Goal: Transaction & Acquisition: Book appointment/travel/reservation

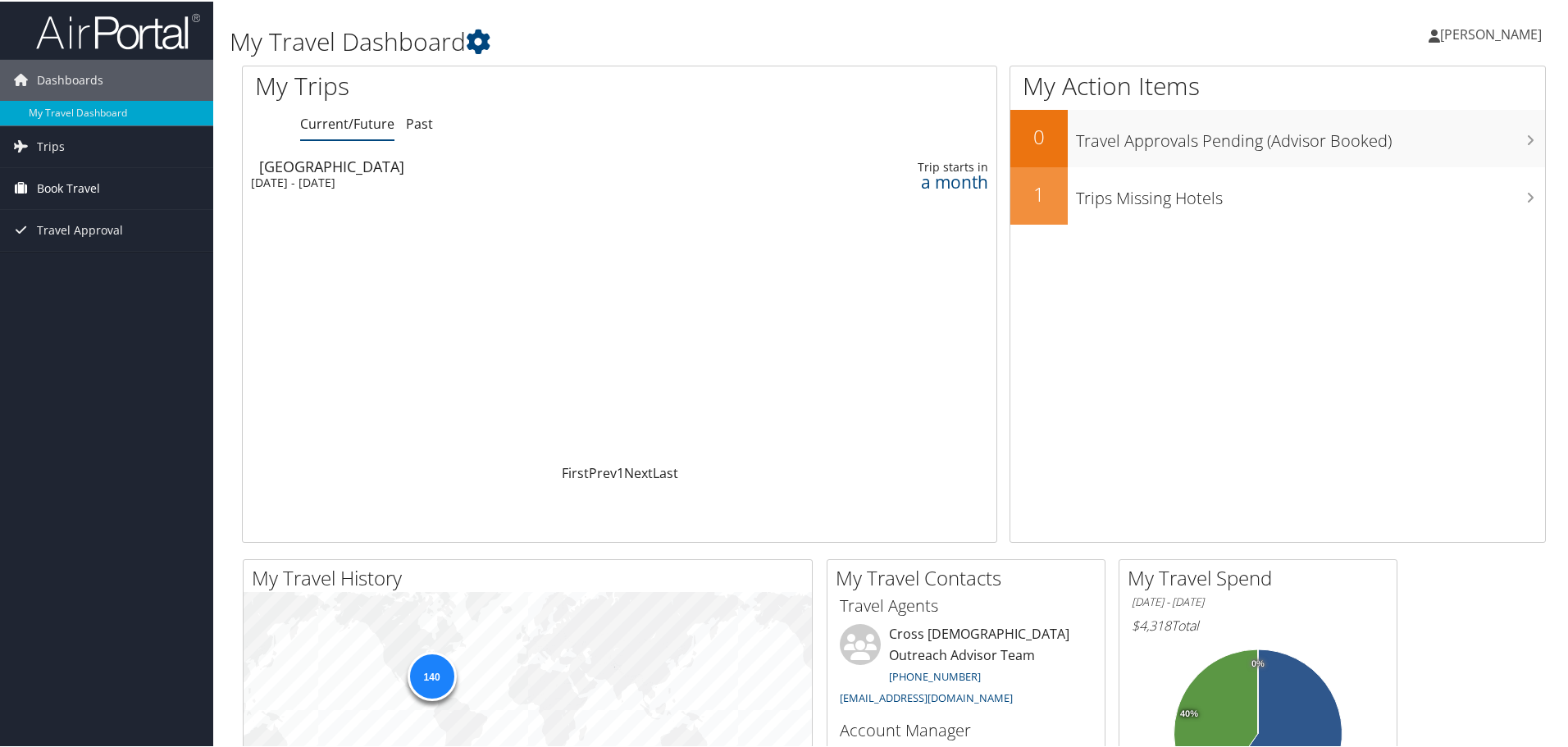
click at [52, 185] on span "Book Travel" at bounding box center [68, 186] width 63 height 41
click at [97, 268] on link "Book/Manage Online Trips" at bounding box center [107, 269] width 213 height 24
